Goal: Entertainment & Leisure: Consume media (video, audio)

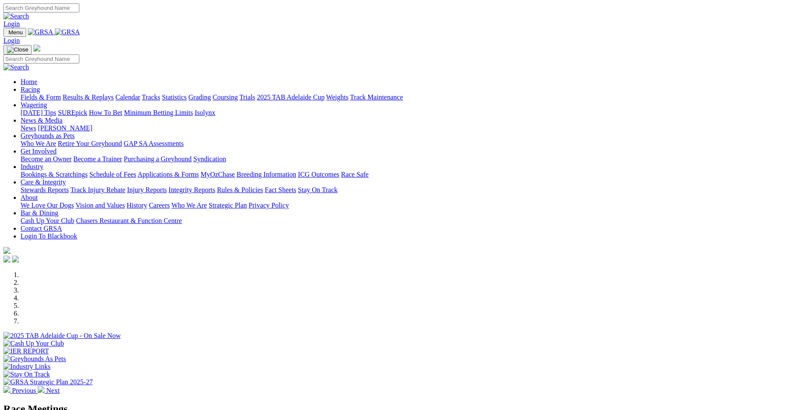
click at [715, 271] on div "Previous Next" at bounding box center [396, 332] width 786 height 123
select select "QLD"
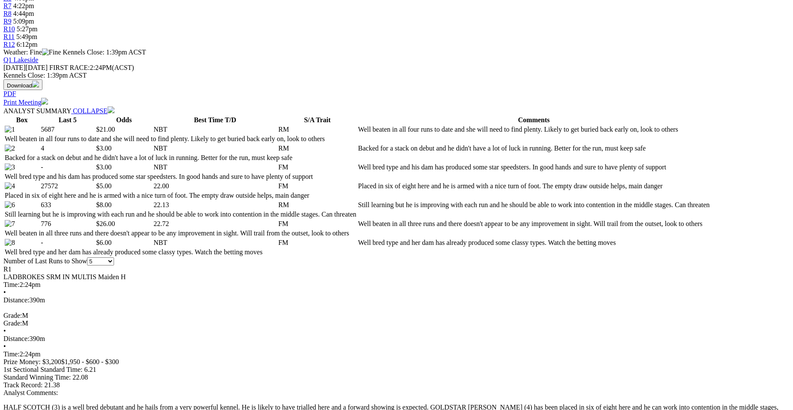
scroll to position [377, 0]
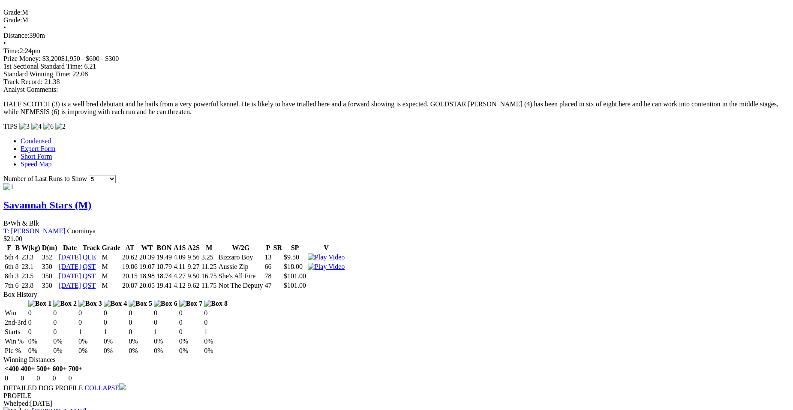
scroll to position [680, 0]
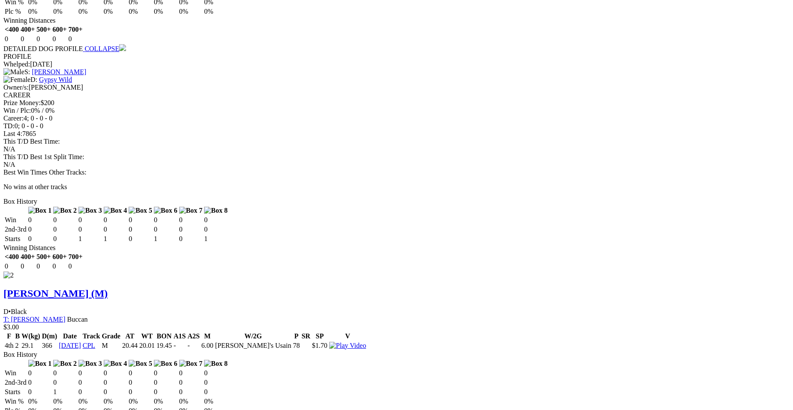
scroll to position [1002, 0]
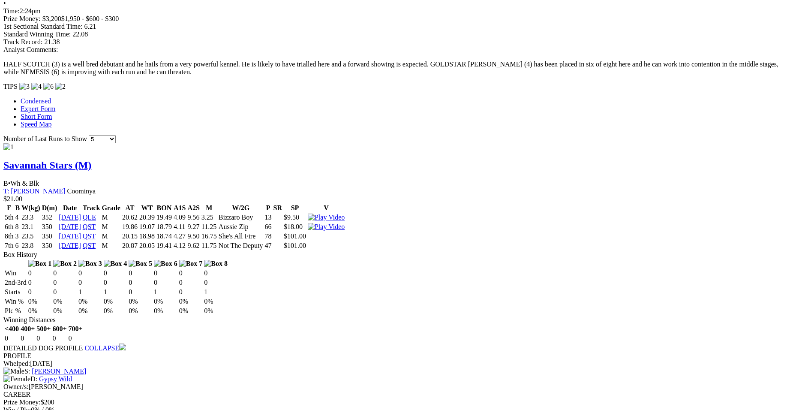
scroll to position [766, 0]
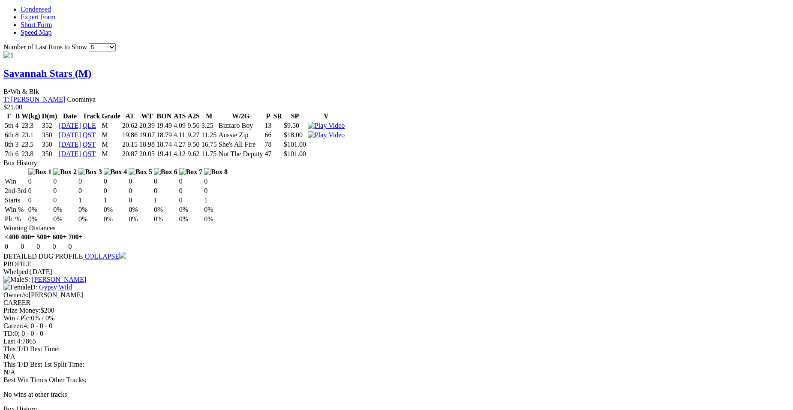
scroll to position [817, 0]
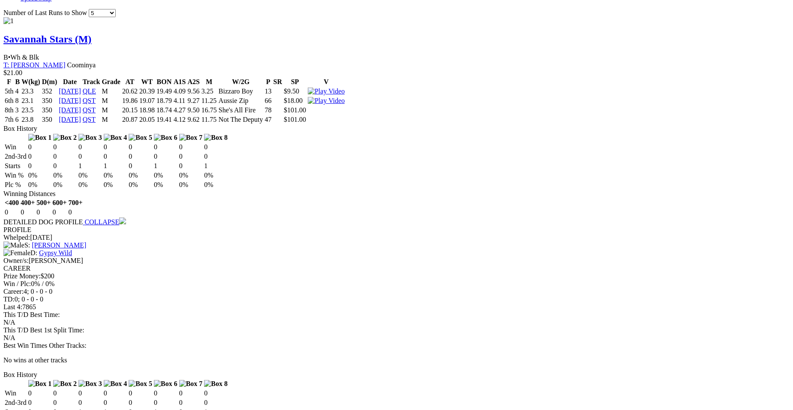
scroll to position [459, 0]
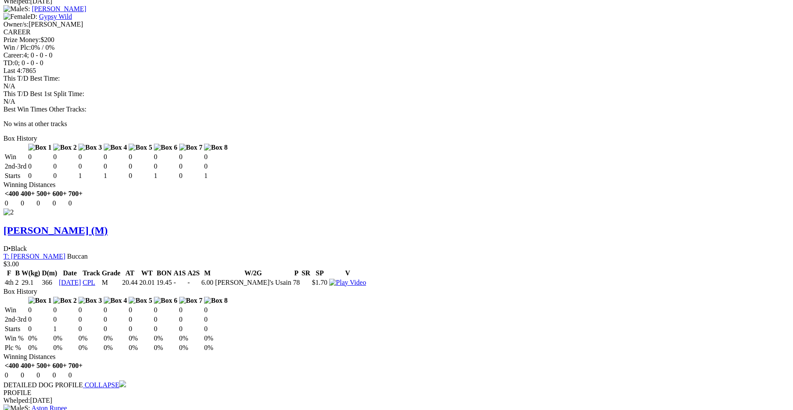
scroll to position [695, 0]
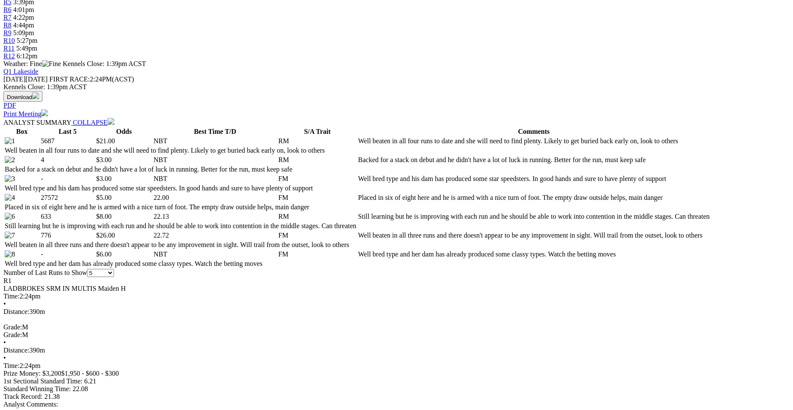
scroll to position [0, 0]
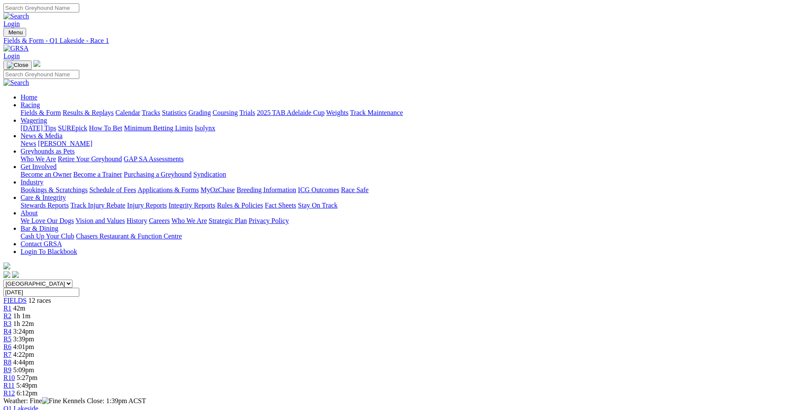
click at [12, 312] on link "R2" at bounding box center [7, 315] width 8 height 7
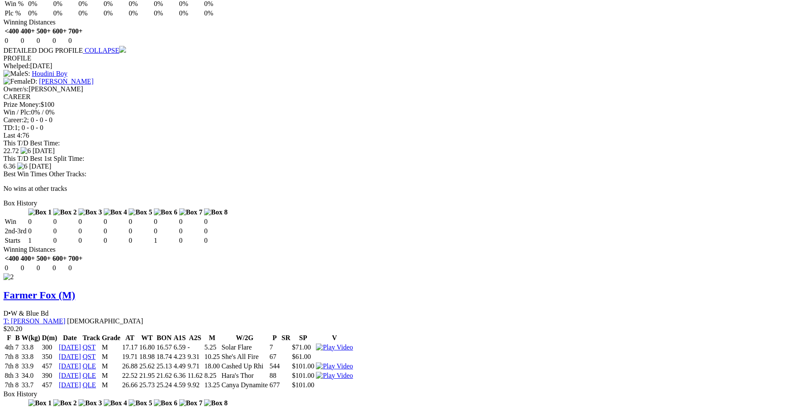
scroll to position [1034, 0]
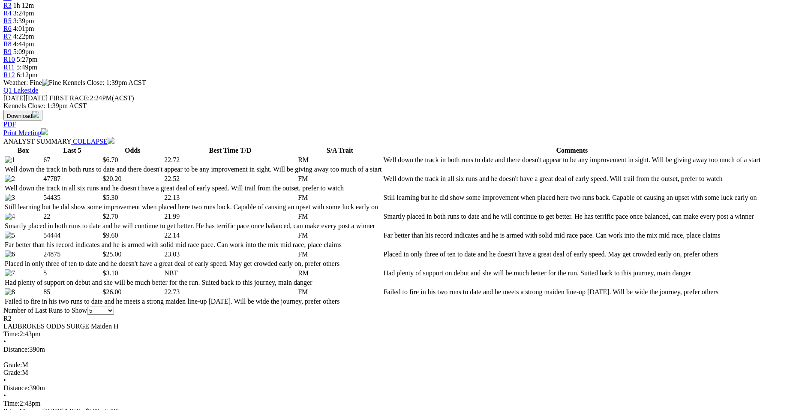
scroll to position [0, 0]
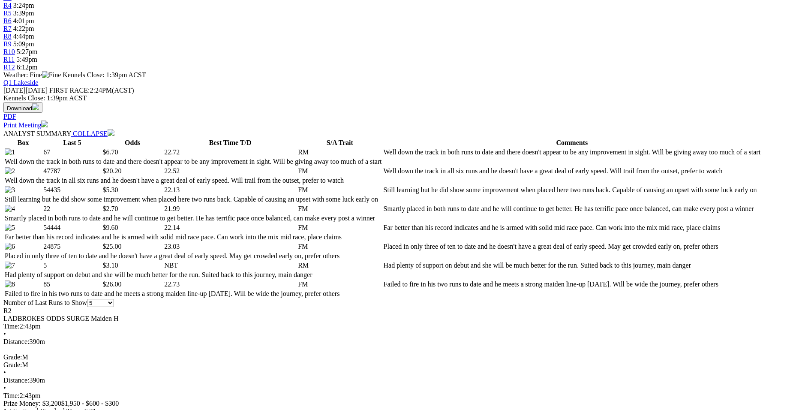
scroll to position [337, 0]
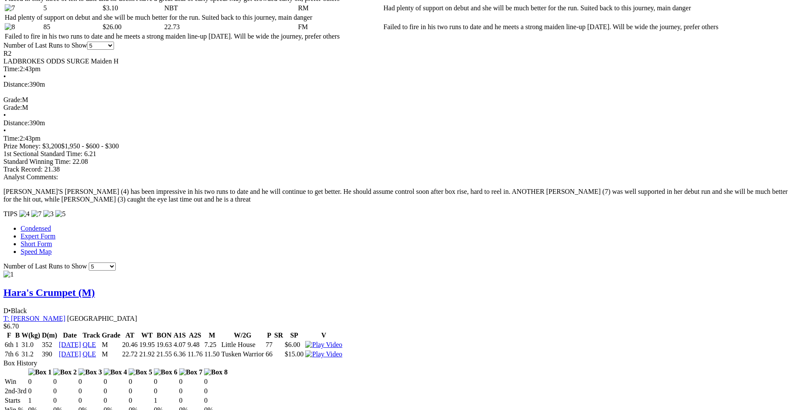
scroll to position [617, 0]
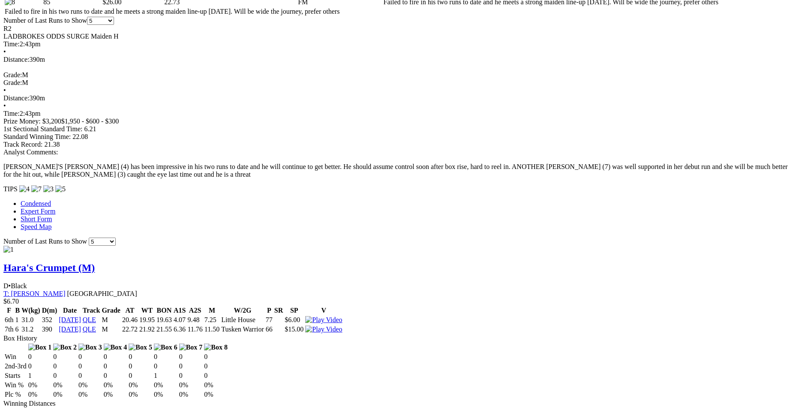
scroll to position [600, 0]
